Goal: Task Accomplishment & Management: Use online tool/utility

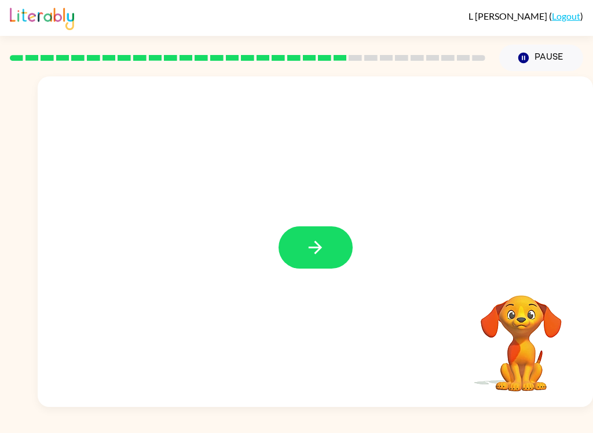
click at [301, 253] on button "button" at bounding box center [316, 248] width 74 height 42
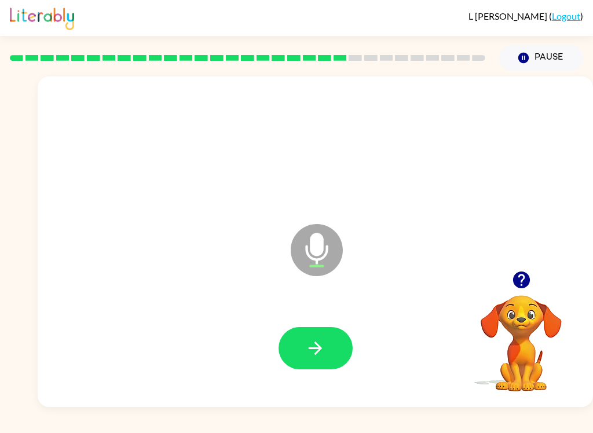
click at [298, 343] on button "button" at bounding box center [316, 348] width 74 height 42
click at [329, 349] on button "button" at bounding box center [316, 348] width 74 height 42
click at [299, 349] on button "button" at bounding box center [316, 348] width 74 height 42
click at [309, 347] on icon "button" at bounding box center [315, 348] width 20 height 20
click at [321, 347] on icon "button" at bounding box center [315, 348] width 20 height 20
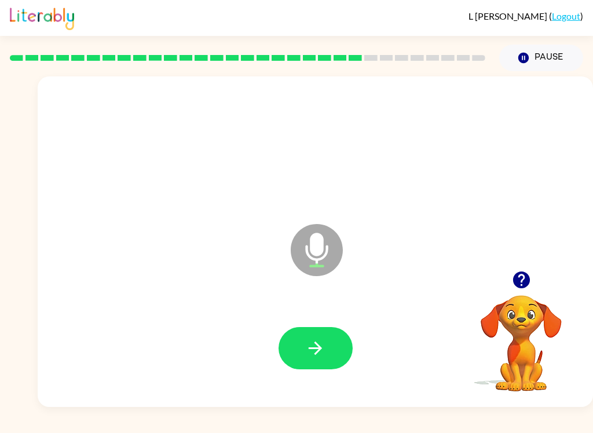
click at [307, 352] on icon "button" at bounding box center [315, 348] width 20 height 20
click at [343, 348] on button "button" at bounding box center [316, 348] width 74 height 42
click at [327, 369] on button "button" at bounding box center [316, 348] width 74 height 42
click at [304, 336] on button "button" at bounding box center [316, 348] width 74 height 42
click at [290, 353] on button "button" at bounding box center [316, 348] width 74 height 42
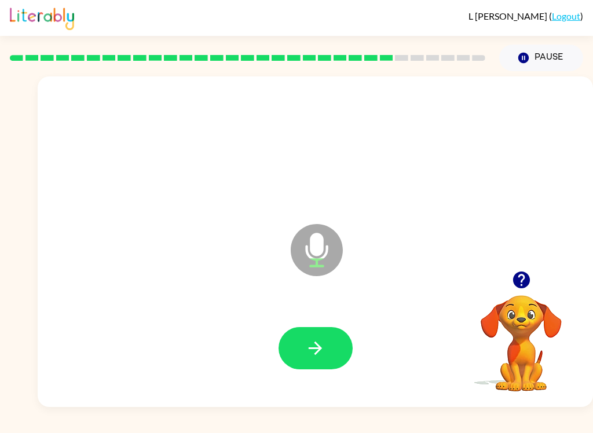
click at [290, 340] on button "button" at bounding box center [316, 348] width 74 height 42
click at [289, 351] on button "button" at bounding box center [316, 348] width 74 height 42
click at [318, 361] on button "button" at bounding box center [316, 348] width 74 height 42
click at [315, 358] on icon "button" at bounding box center [315, 348] width 20 height 20
click at [522, 53] on icon "Pause" at bounding box center [523, 58] width 13 height 13
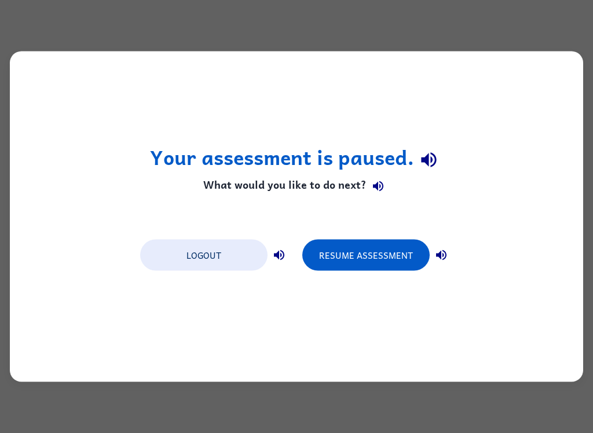
click at [407, 259] on button "Resume Assessment" at bounding box center [365, 255] width 127 height 31
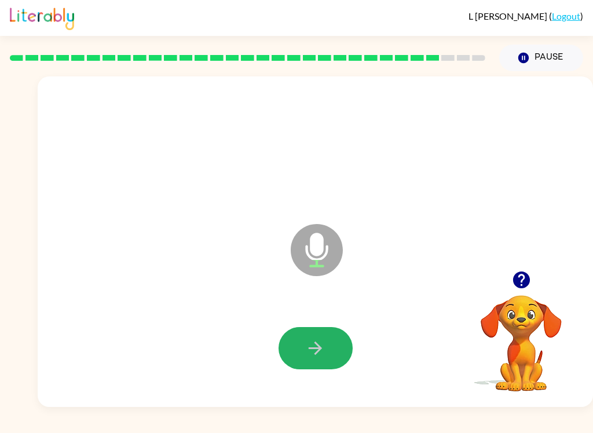
click at [312, 337] on button "button" at bounding box center [316, 348] width 74 height 42
click at [329, 353] on button "button" at bounding box center [316, 348] width 74 height 42
click at [329, 350] on button "button" at bounding box center [316, 348] width 74 height 42
click at [313, 355] on icon "button" at bounding box center [315, 348] width 20 height 20
click at [314, 359] on icon "button" at bounding box center [315, 348] width 20 height 20
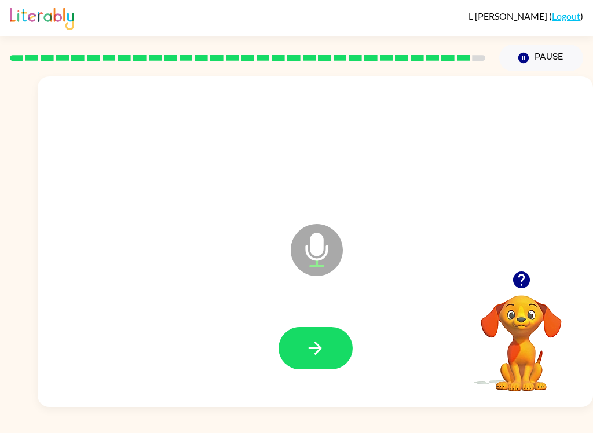
click at [336, 352] on button "button" at bounding box center [316, 348] width 74 height 42
click at [302, 350] on button "button" at bounding box center [316, 348] width 74 height 42
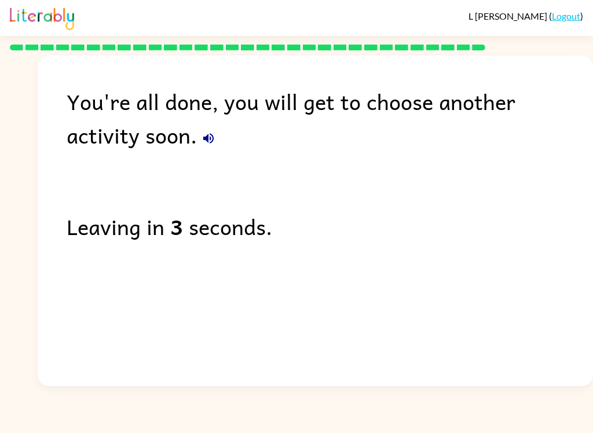
click at [197, 129] on button "button" at bounding box center [208, 138] width 23 height 23
